Goal: Find specific page/section

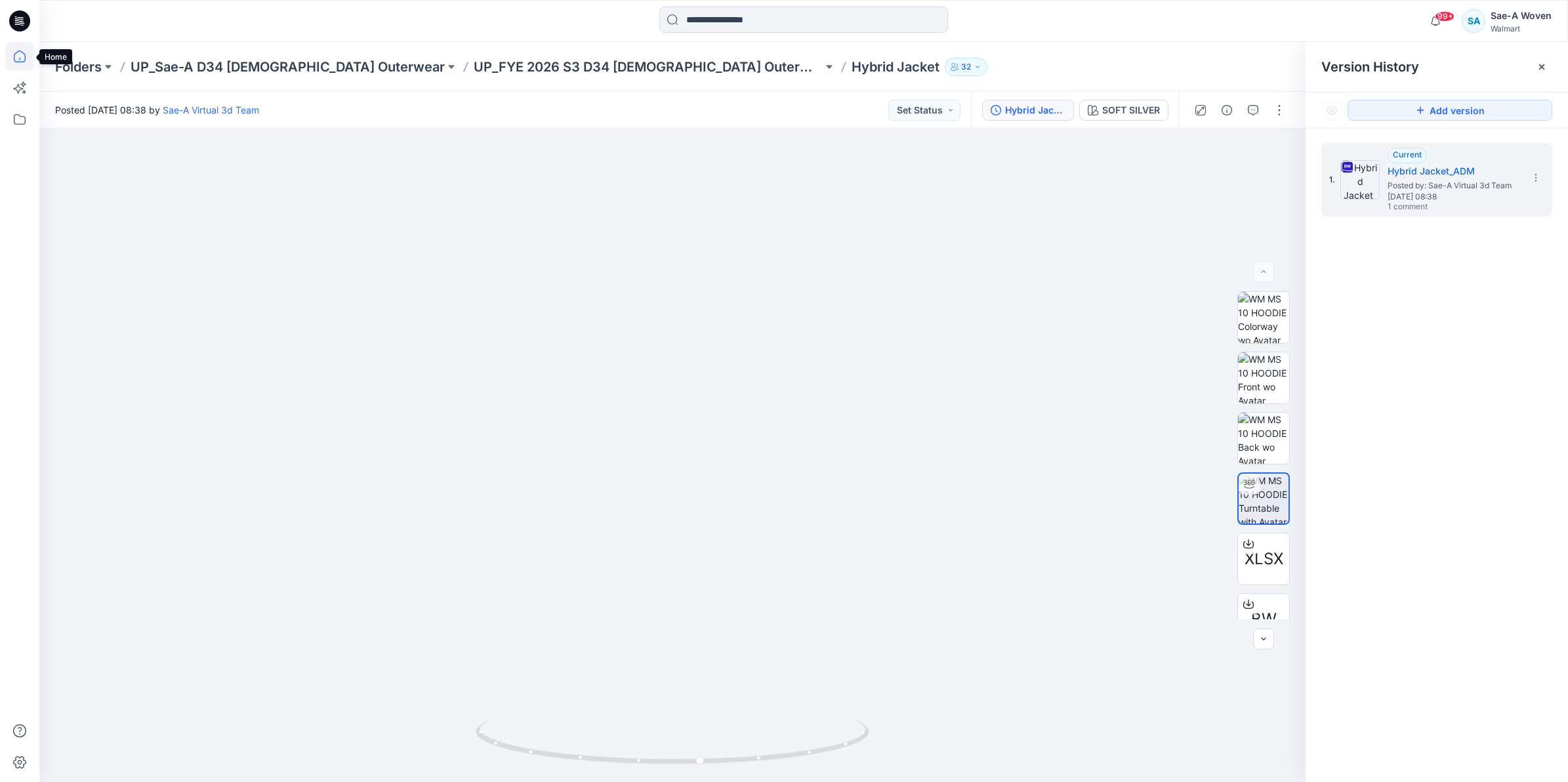
click at [18, 49] on icon at bounding box center [19, 56] width 29 height 29
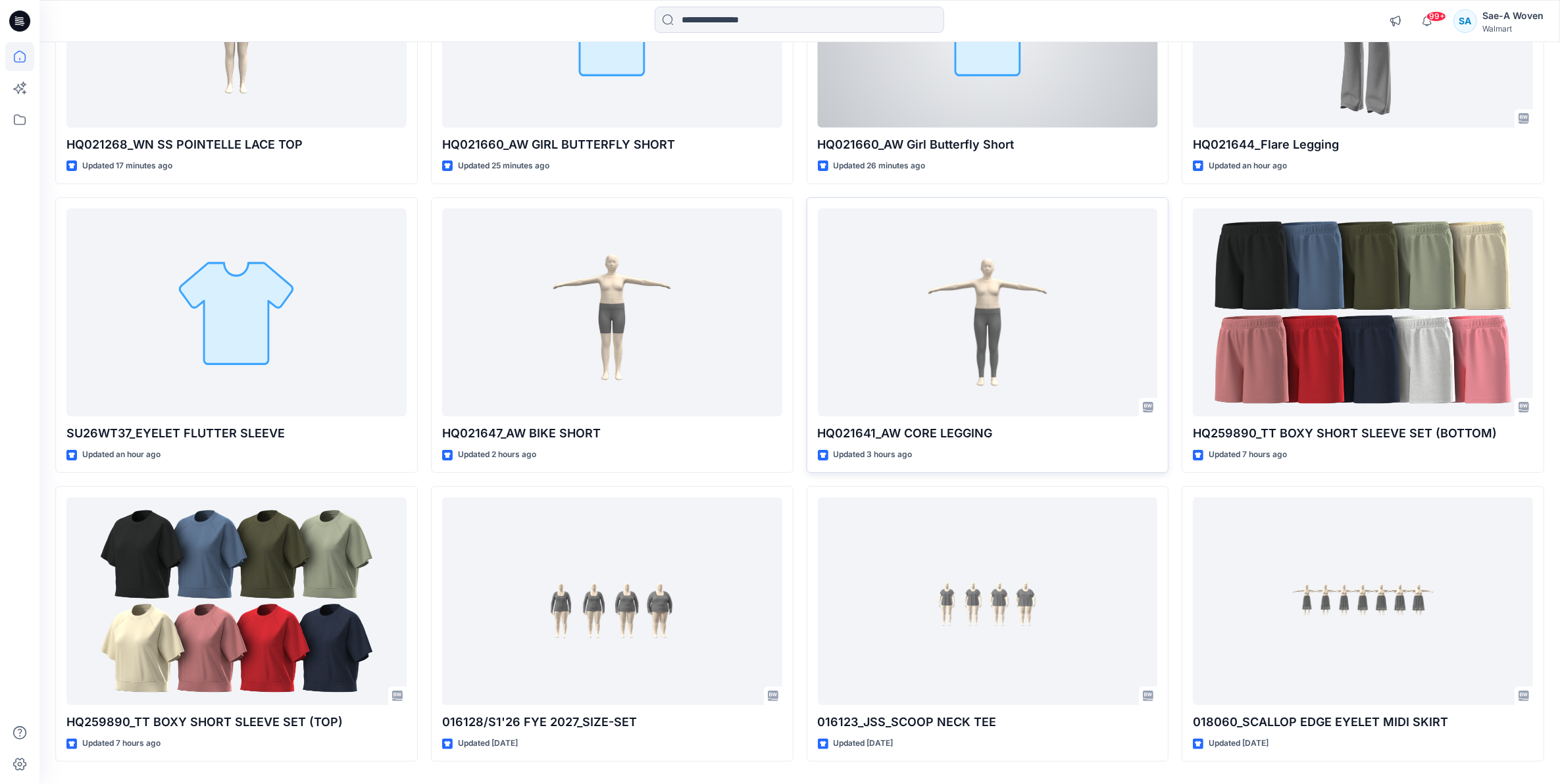
scroll to position [317, 0]
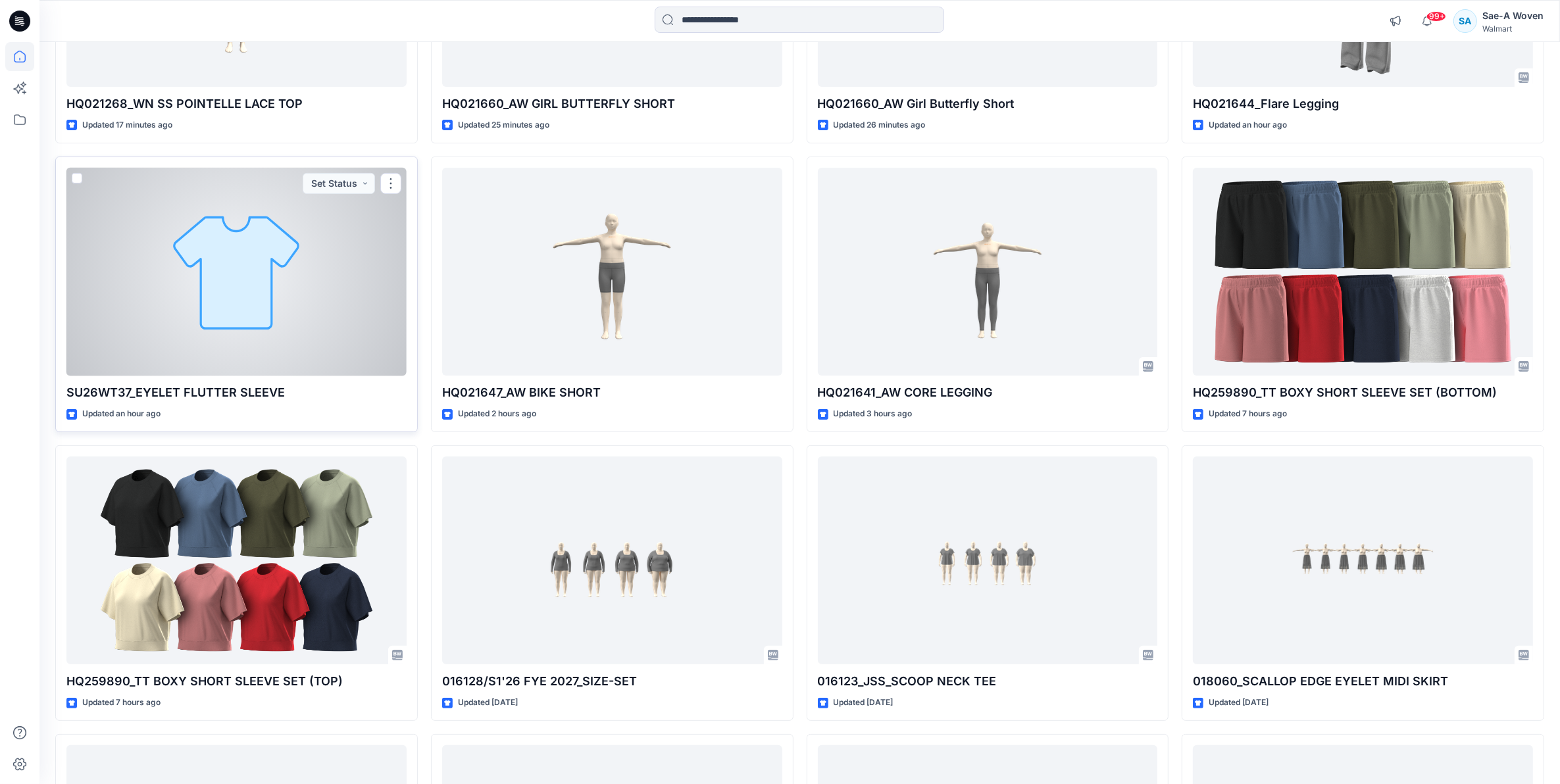
click at [240, 290] on div at bounding box center [236, 272] width 340 height 208
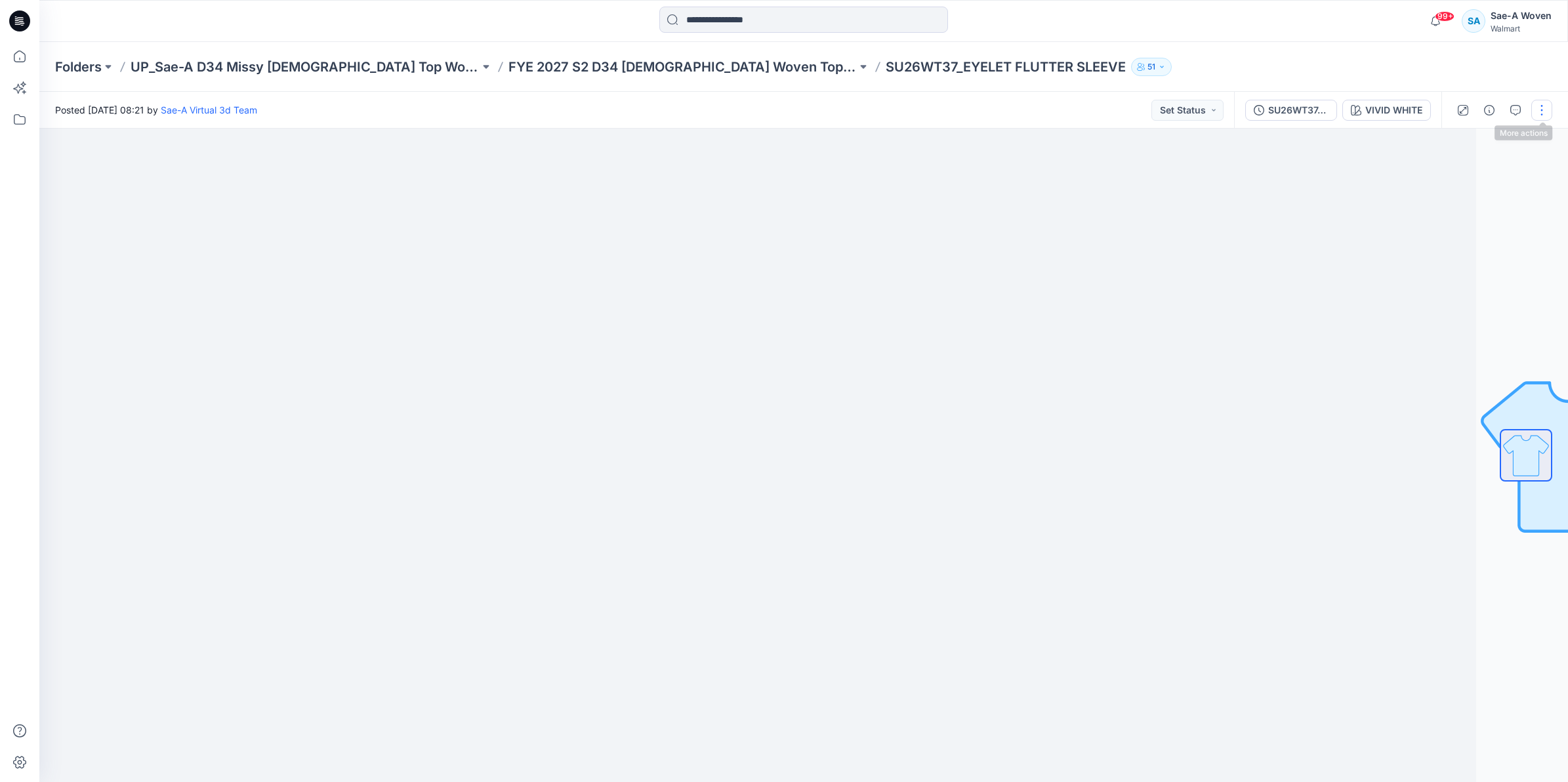
click at [1545, 111] on button "button" at bounding box center [1541, 110] width 21 height 21
click at [1266, 217] on div at bounding box center [711, 455] width 1528 height 653
click at [885, 64] on p "SU26WT37_EYELET FLUTTER SLEEVE" at bounding box center [1005, 67] width 240 height 18
click at [885, 67] on p "SU26WT37_EYELET FLUTTER SLEEVE" at bounding box center [1005, 67] width 240 height 18
click at [885, 68] on p "SU26WT37_EYELET FLUTTER SLEEVE" at bounding box center [1005, 67] width 240 height 18
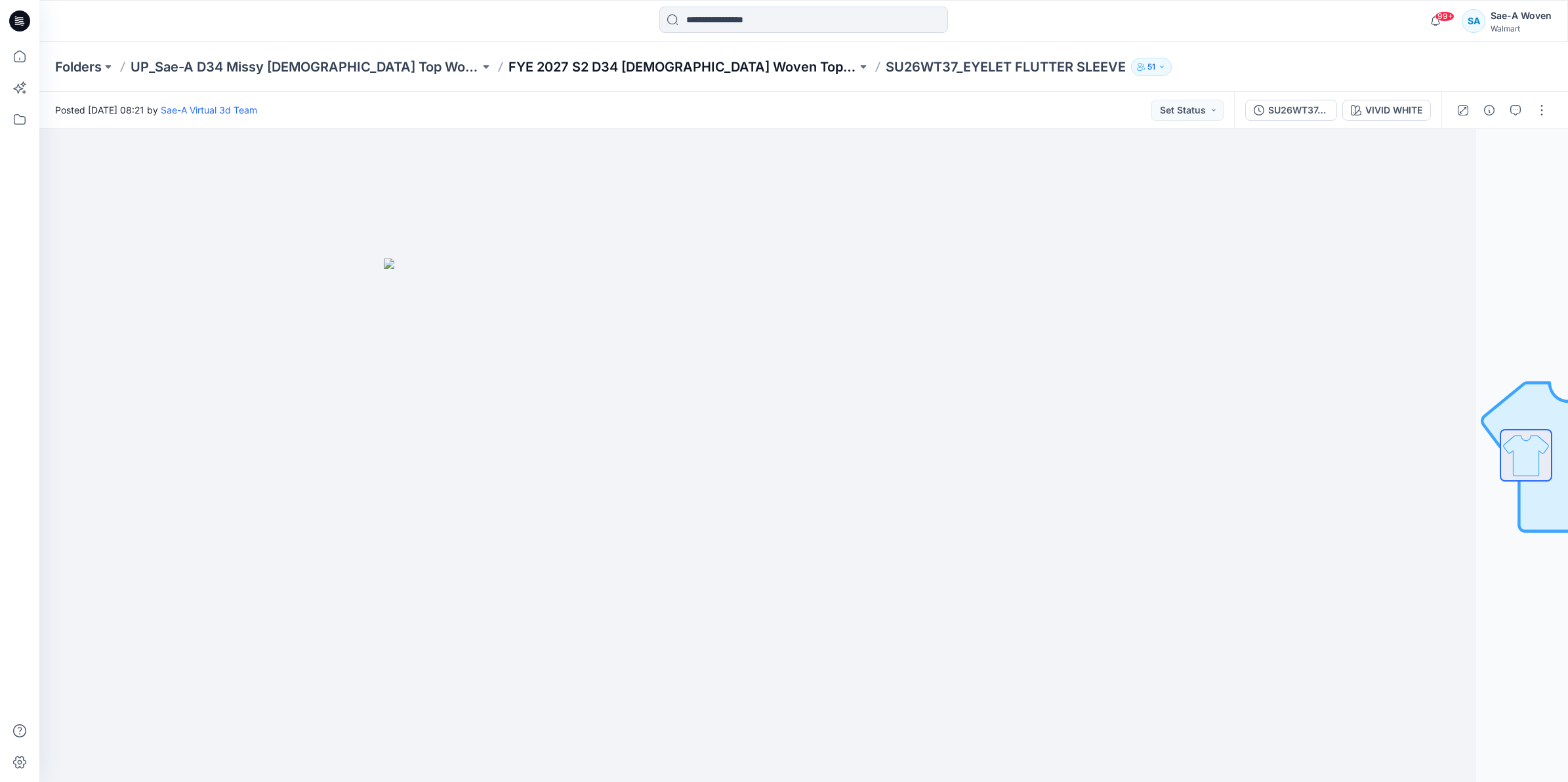
click at [645, 73] on p "FYE 2027 S2 D34 [DEMOGRAPHIC_DATA] Woven Tops - Sae-A" at bounding box center [683, 67] width 349 height 18
